Goal: Navigation & Orientation: Find specific page/section

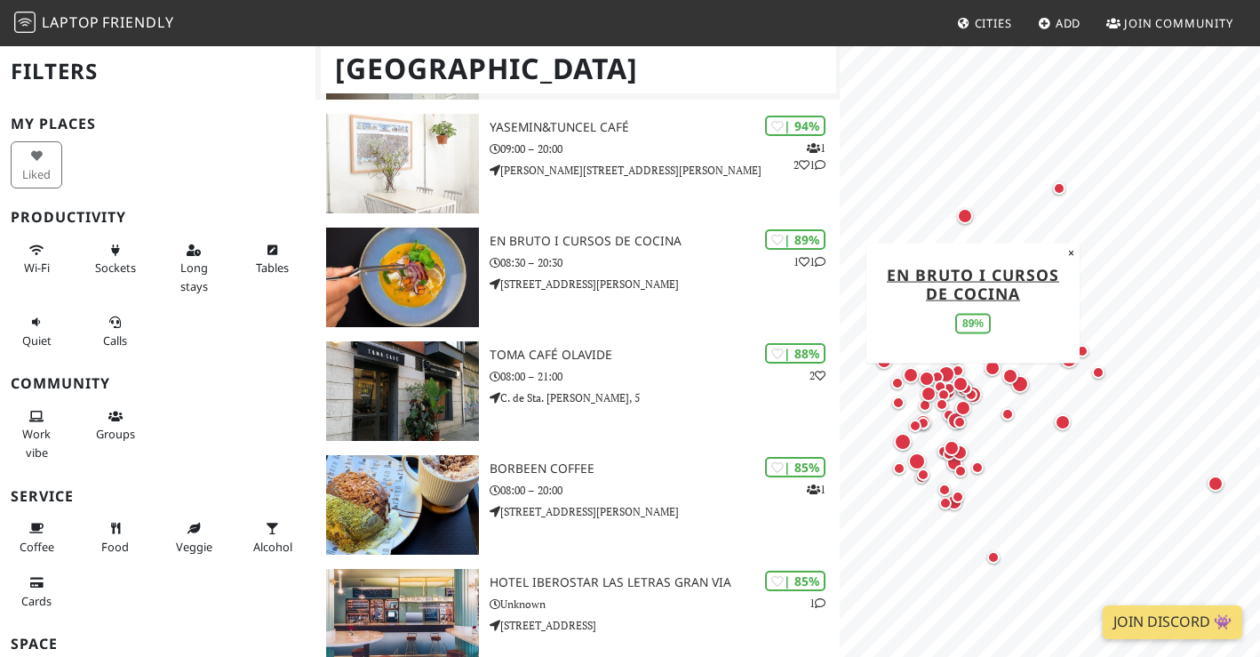
scroll to position [368, 0]
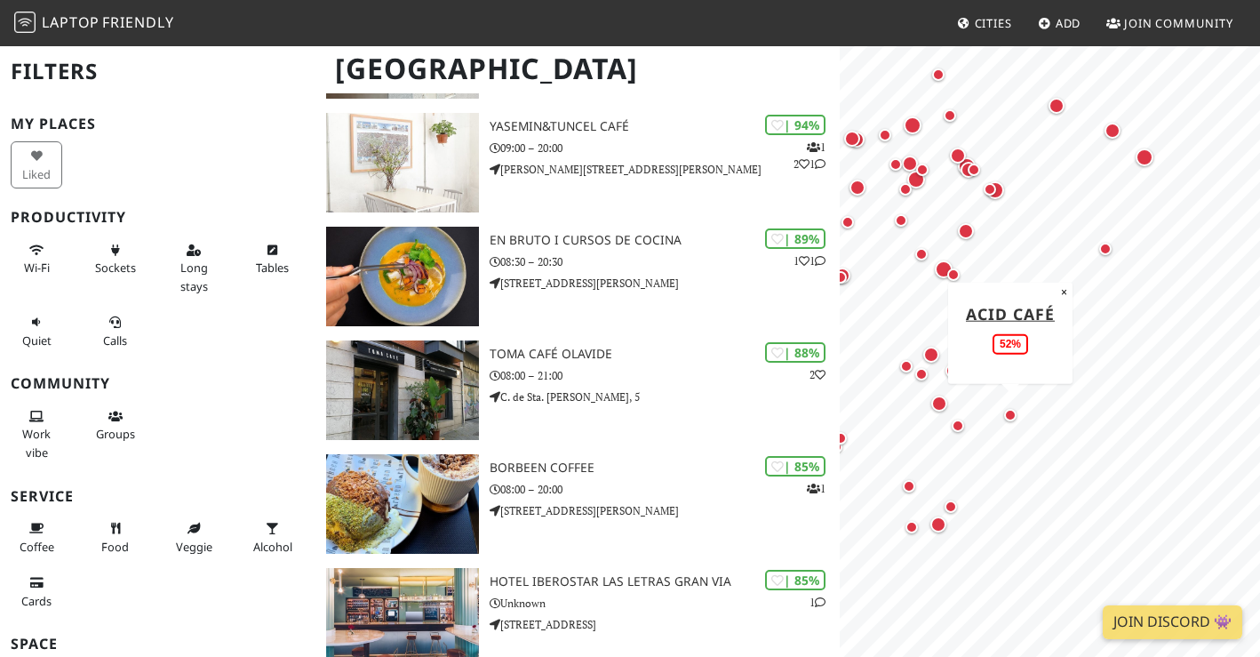
click at [1013, 415] on div "Map marker" at bounding box center [1010, 415] width 12 height 12
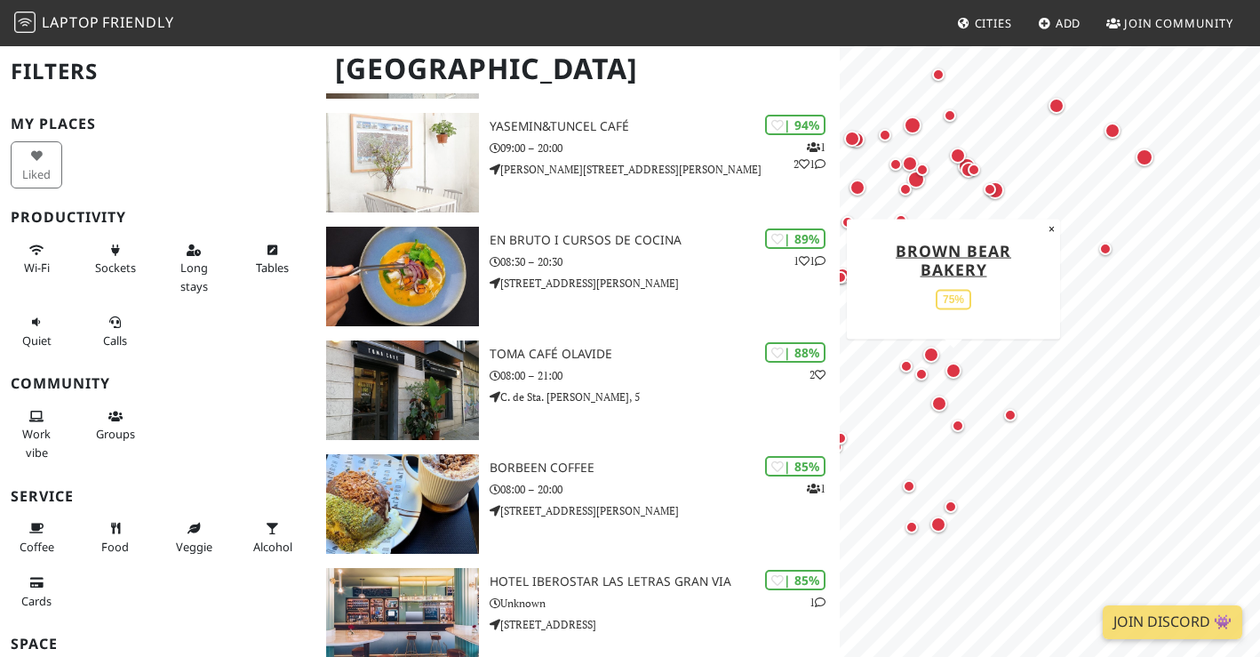
click at [951, 365] on div "Map marker" at bounding box center [953, 370] width 16 height 16
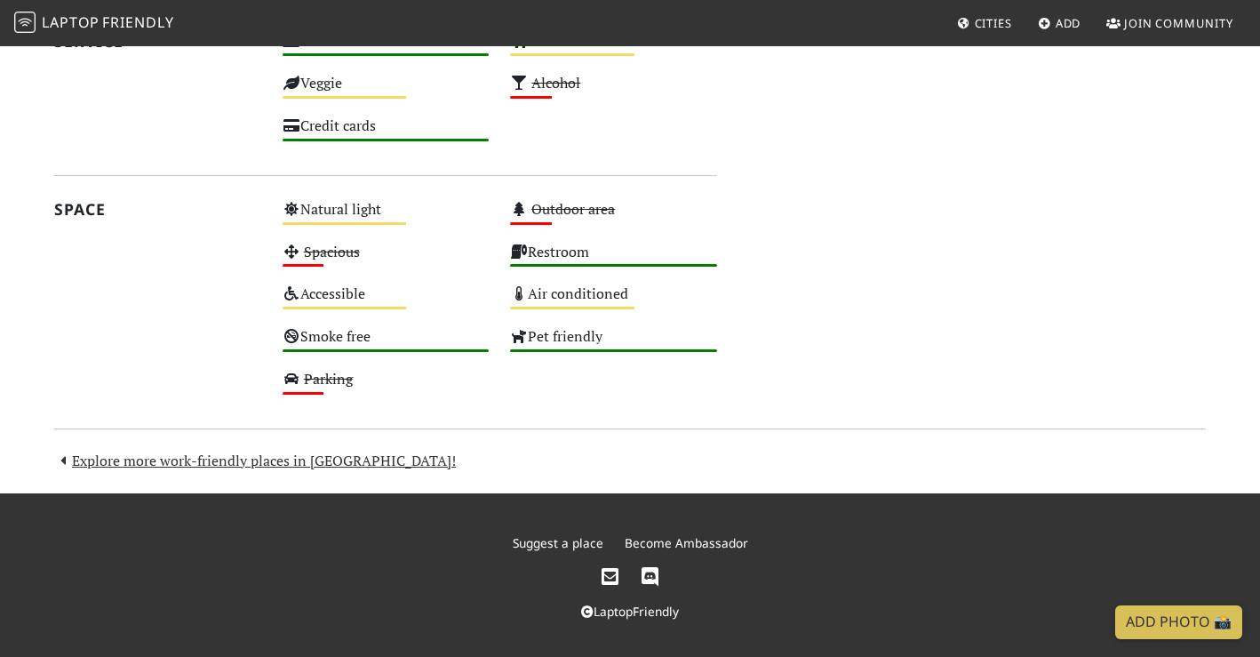
scroll to position [1413, 0]
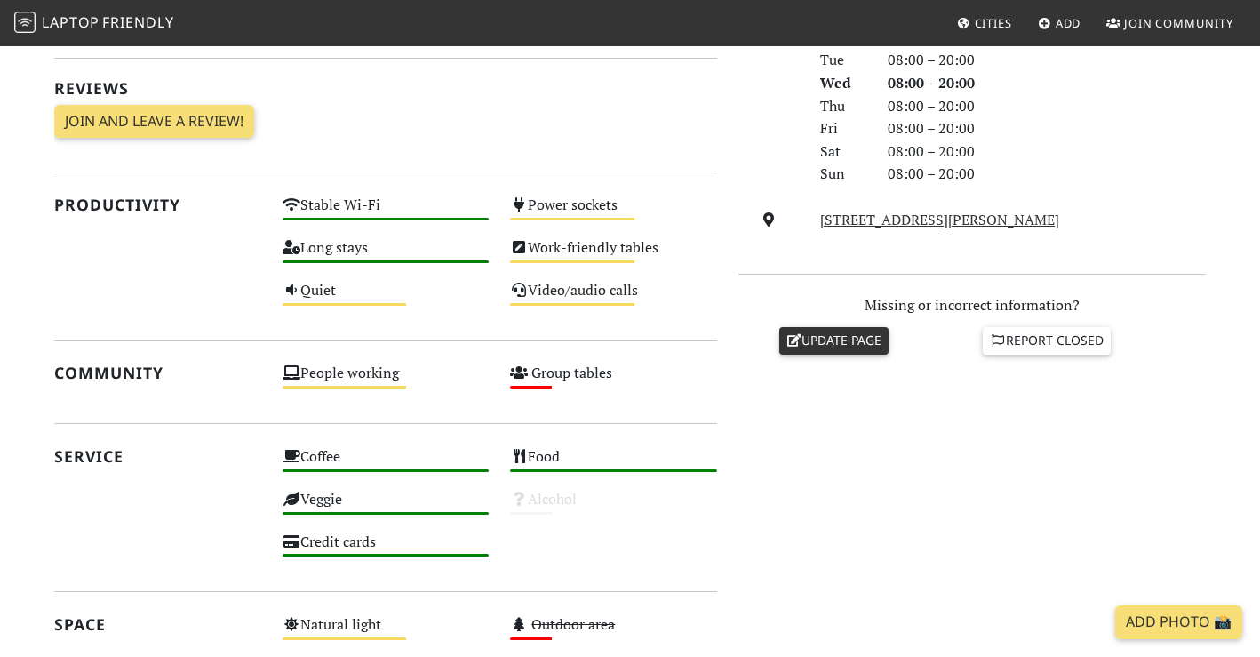
scroll to position [479, 0]
